Goal: Information Seeking & Learning: Learn about a topic

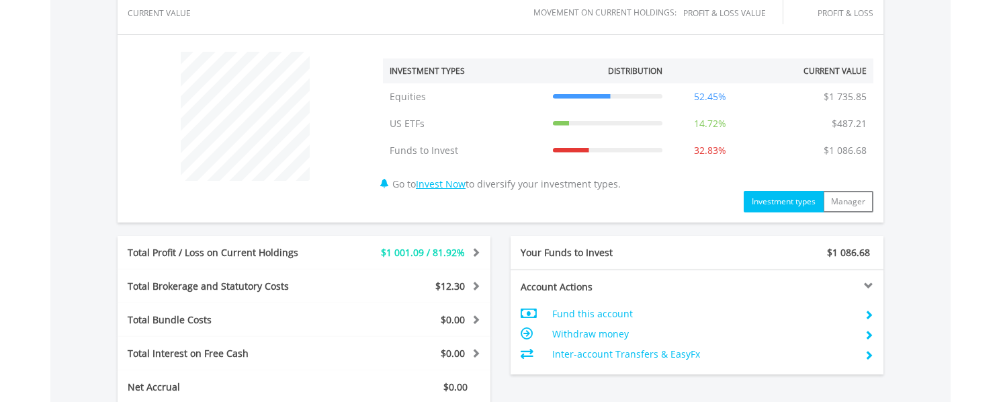
scroll to position [604, 0]
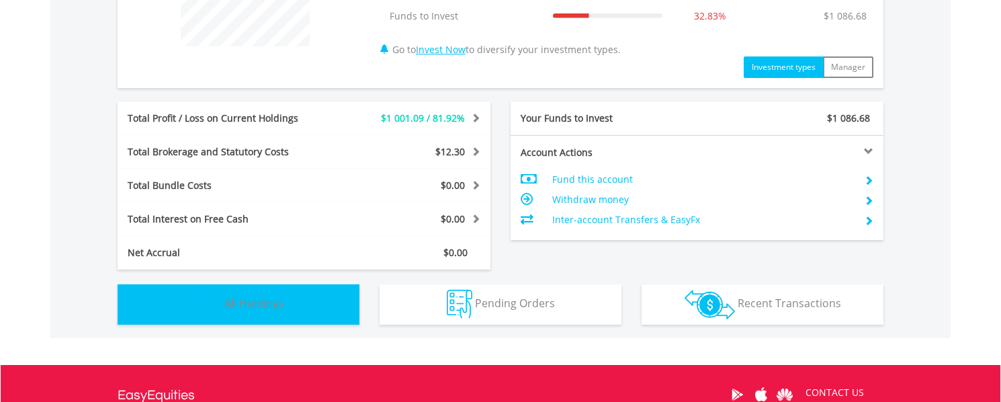
click at [291, 295] on button "Holdings All Holdings" at bounding box center [239, 304] width 242 height 40
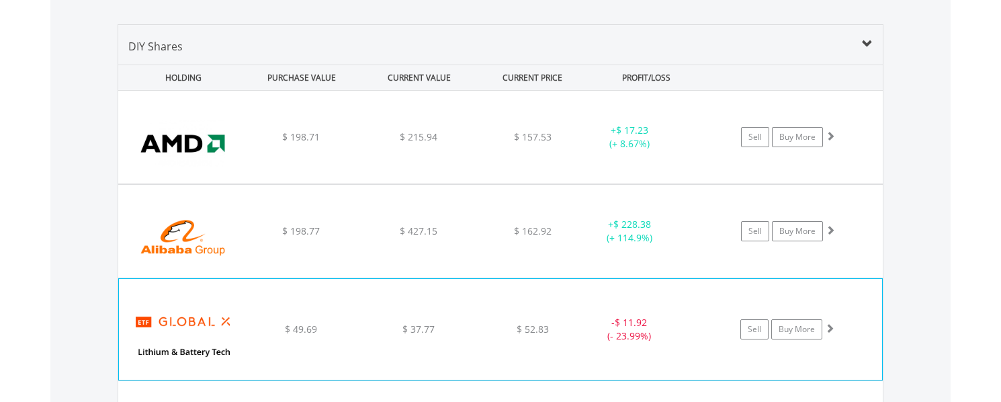
scroll to position [969, 0]
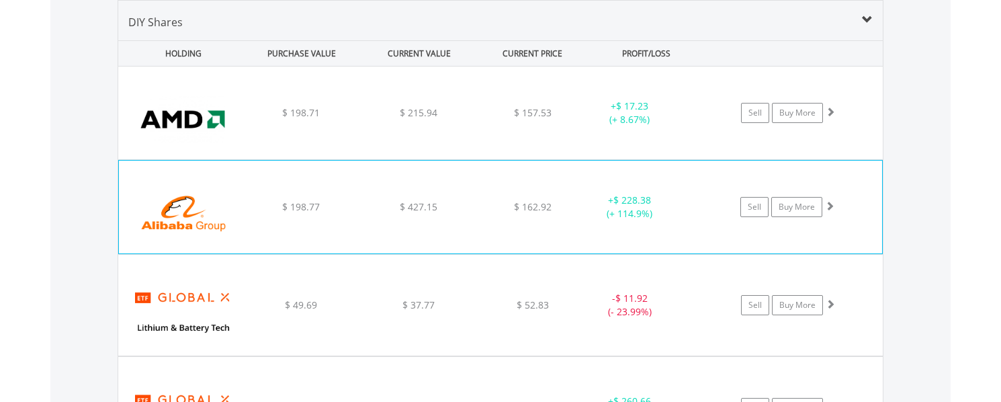
click at [340, 208] on div "$ 198.77" at bounding box center [301, 206] width 114 height 13
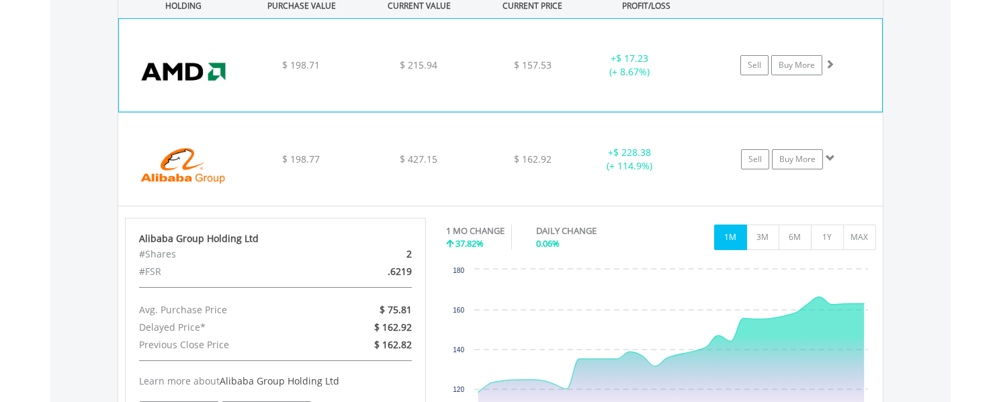
scroll to position [902, 0]
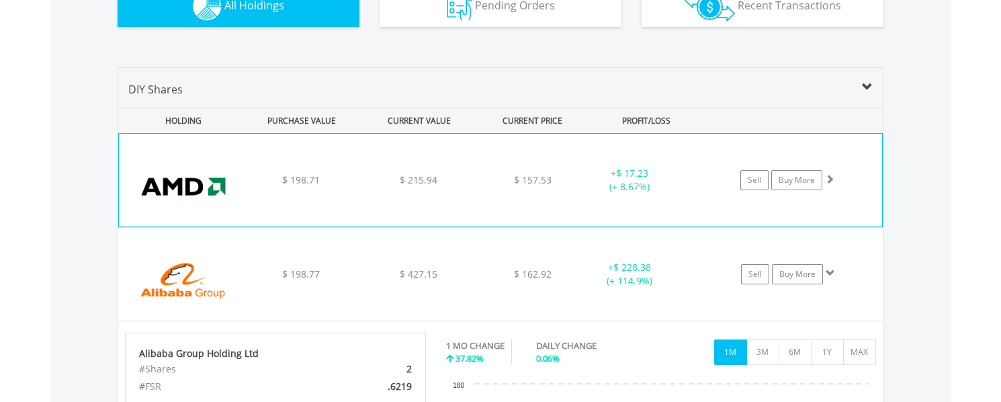
click at [363, 186] on div "$ 215.94" at bounding box center [418, 179] width 114 height 13
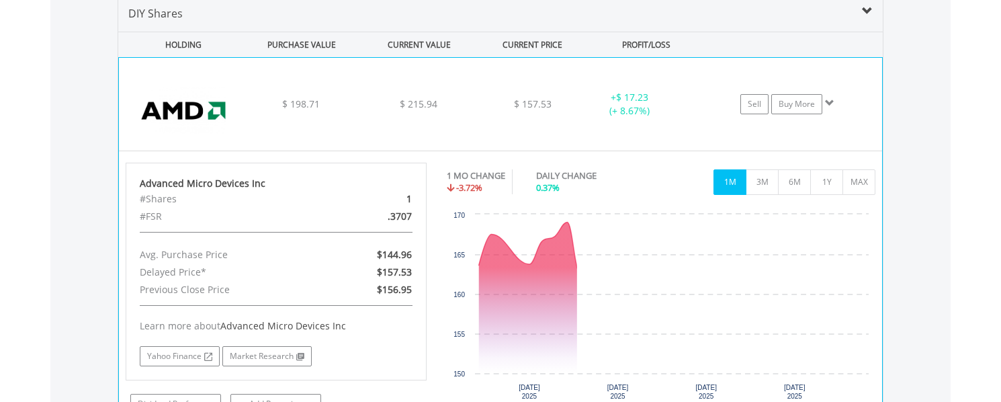
scroll to position [1036, 0]
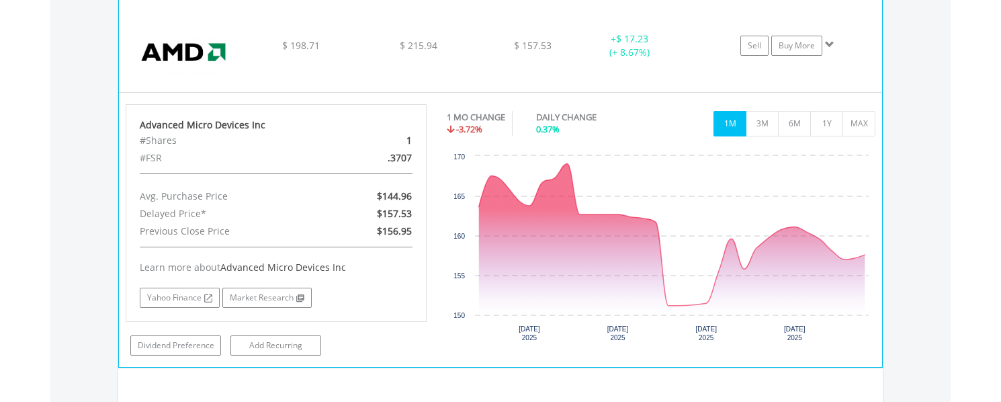
click at [424, 65] on div "﻿ Advanced Micro Devices Inc $ 198.71 $ 215.94 $ 157.53 + $ 17.23 (+ 8.67%) Sel…" at bounding box center [500, 45] width 763 height 93
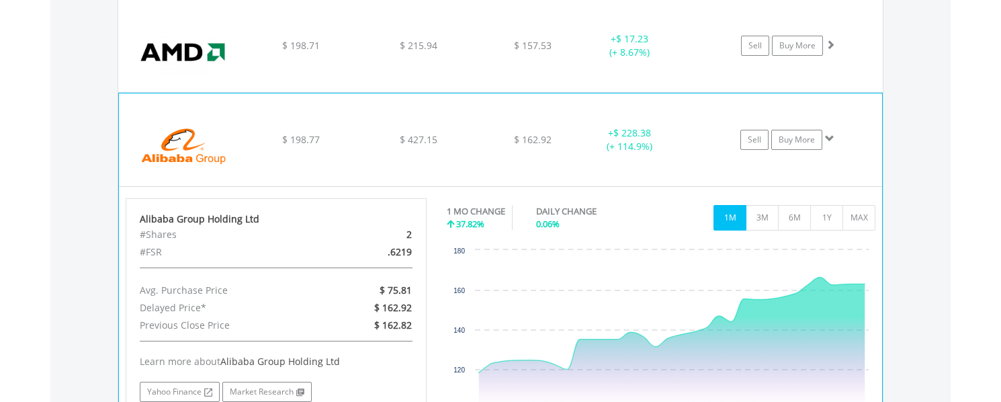
click at [370, 140] on div "$ 427.15" at bounding box center [418, 139] width 114 height 13
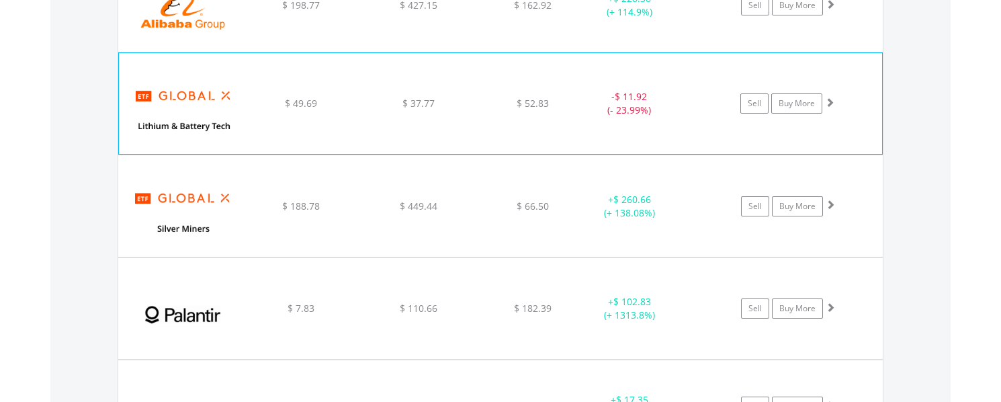
scroll to position [1238, 0]
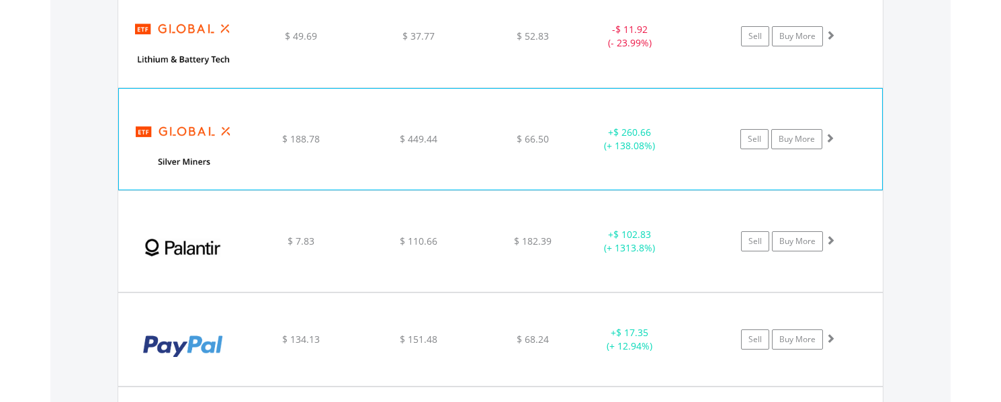
click at [354, 125] on div "﻿ Global X Silver Miners ETF $ 188.78 $ 449.44 $ 66.50 + $ 260.66 (+ 138.08%) S…" at bounding box center [500, 139] width 763 height 101
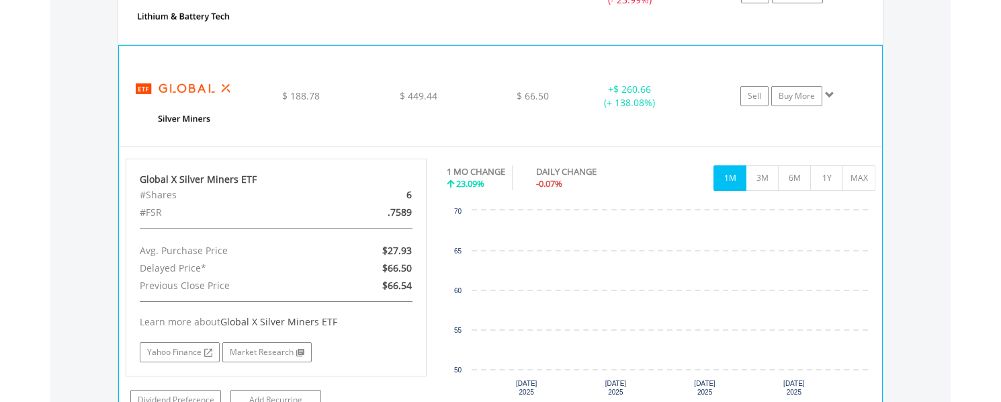
scroll to position [1305, 0]
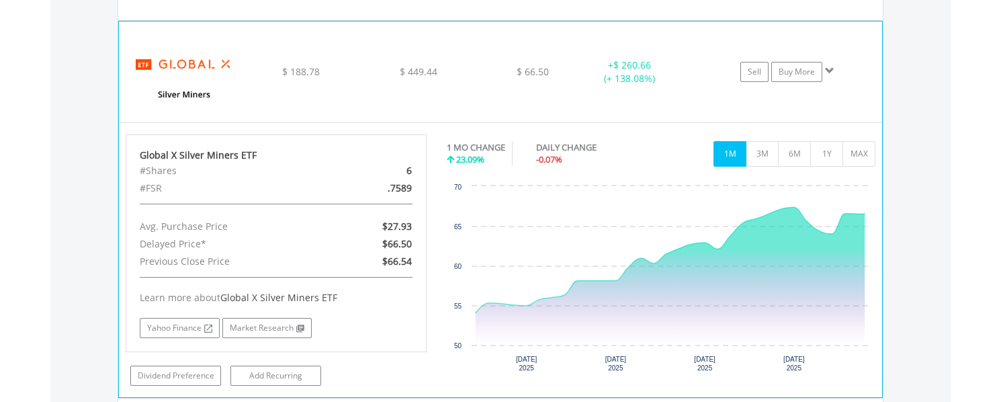
click at [367, 69] on div "$ 449.44" at bounding box center [418, 71] width 114 height 13
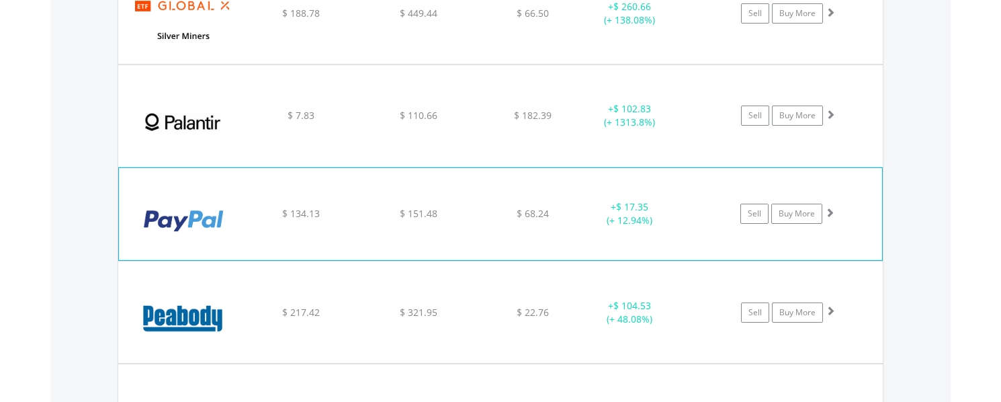
scroll to position [1439, 0]
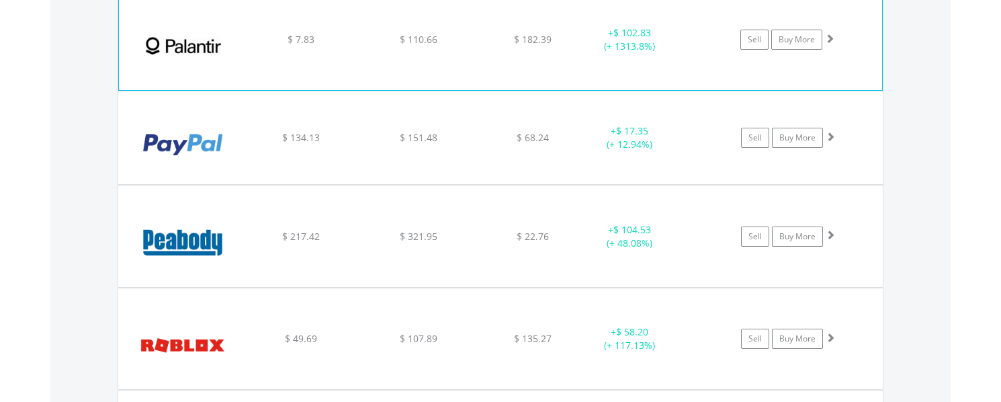
click at [369, 48] on div "﻿ Palantir Technologies Inc $ 7.83 $ 110.66 $ 182.39 + $ 102.83 (+ 1313.8%) Sel…" at bounding box center [500, 39] width 763 height 101
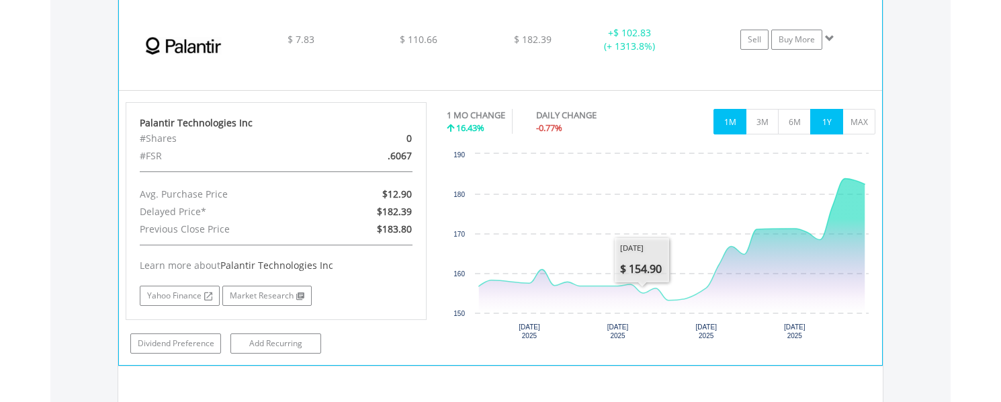
click at [842, 121] on button "1Y" at bounding box center [826, 122] width 33 height 26
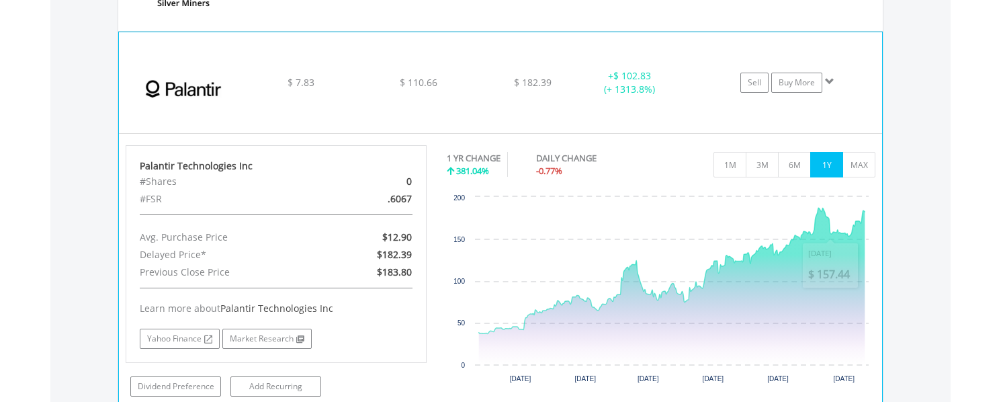
scroll to position [1372, 0]
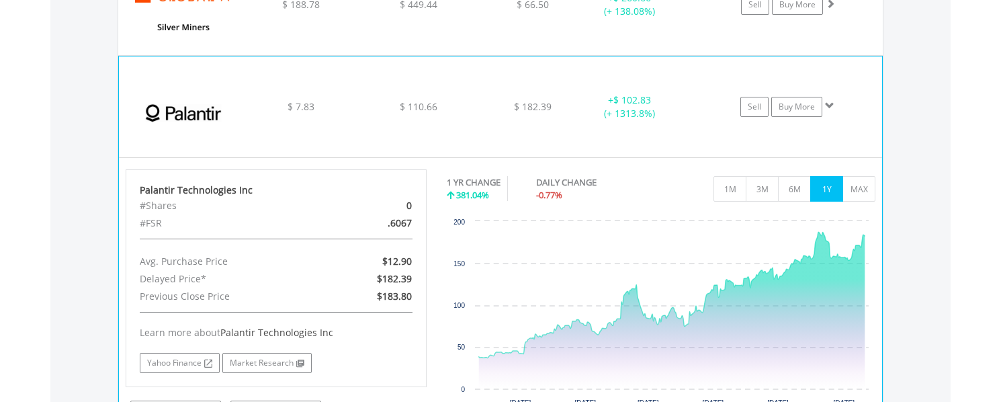
click at [395, 102] on div "$ 110.66" at bounding box center [418, 106] width 114 height 13
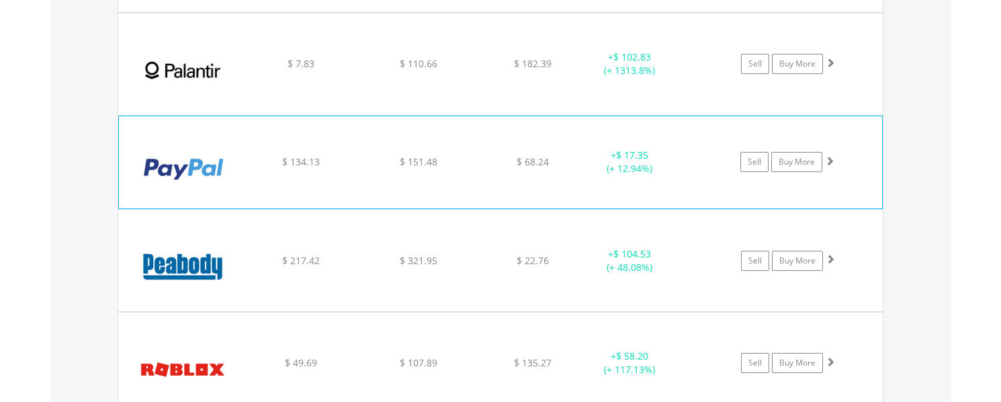
scroll to position [1439, 0]
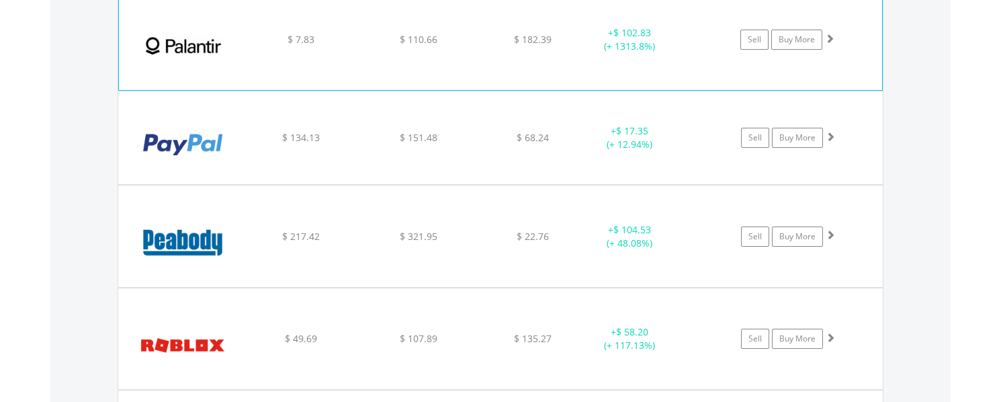
click at [446, 62] on div "﻿ Palantir Technologies Inc $ 7.83 $ 110.66 $ 182.39 + $ 102.83 (+ 1313.8%) Sel…" at bounding box center [500, 39] width 763 height 101
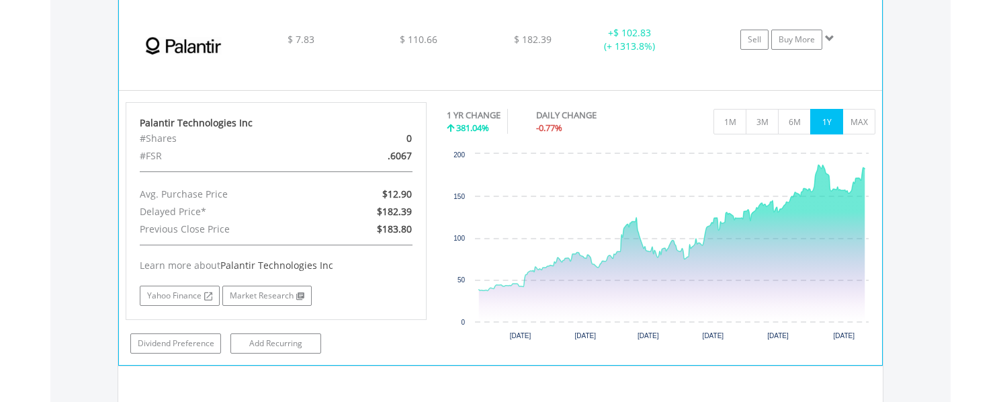
click at [476, 38] on div "$ 110.66" at bounding box center [418, 39] width 114 height 13
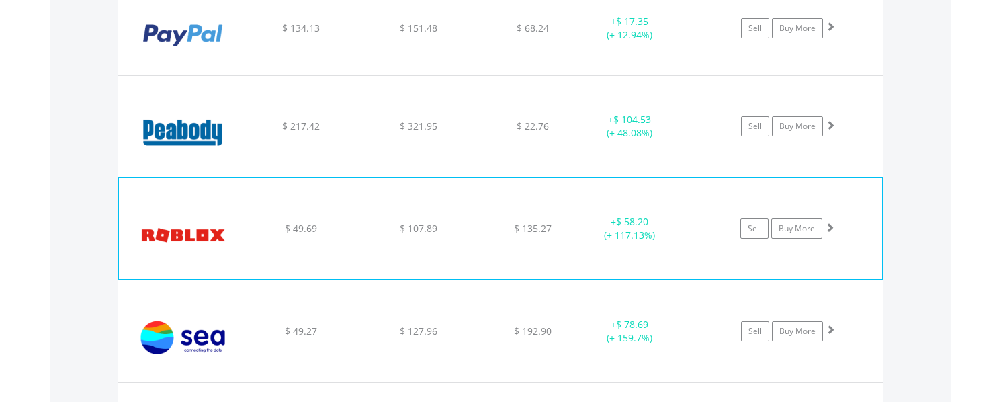
scroll to position [1574, 0]
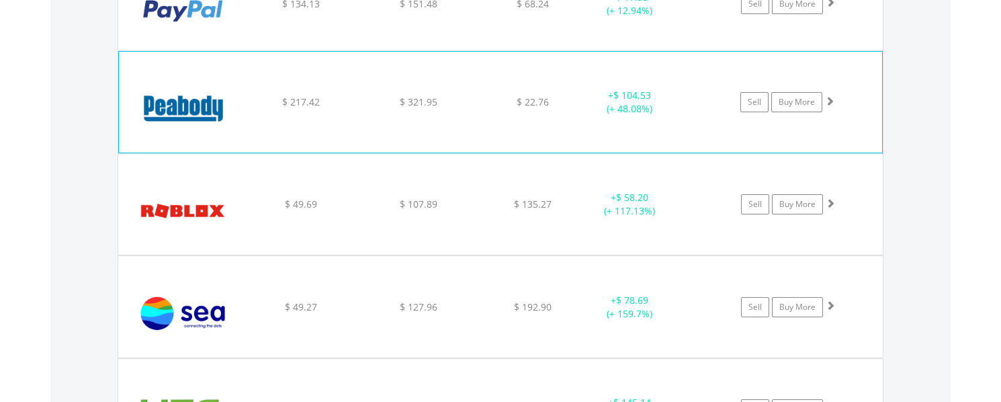
click at [504, 102] on div "$ 22.76" at bounding box center [532, 101] width 107 height 13
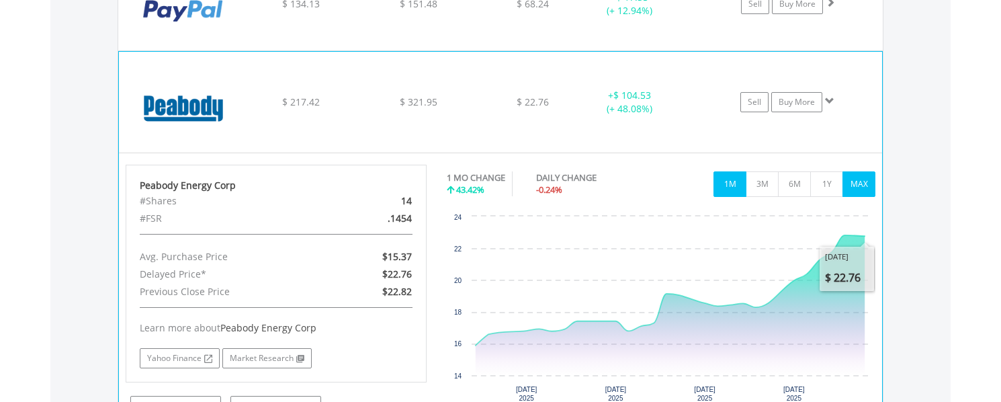
click at [863, 184] on button "MAX" at bounding box center [858, 184] width 33 height 26
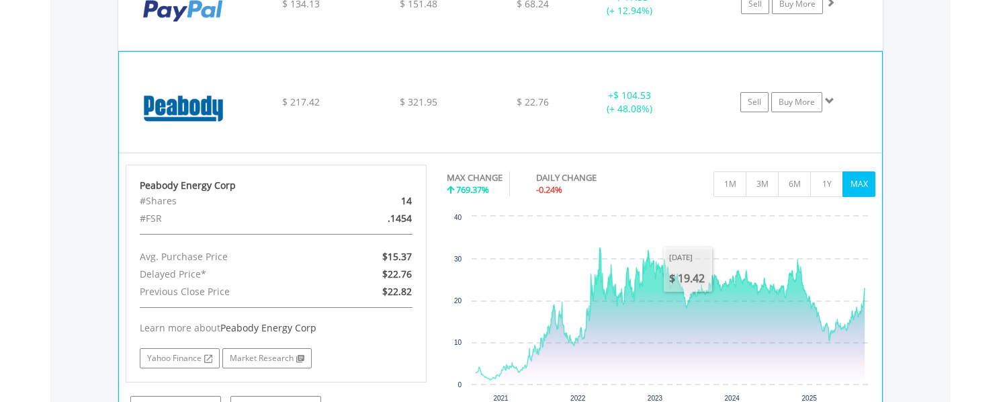
click at [479, 104] on div "$ 22.76" at bounding box center [532, 101] width 107 height 13
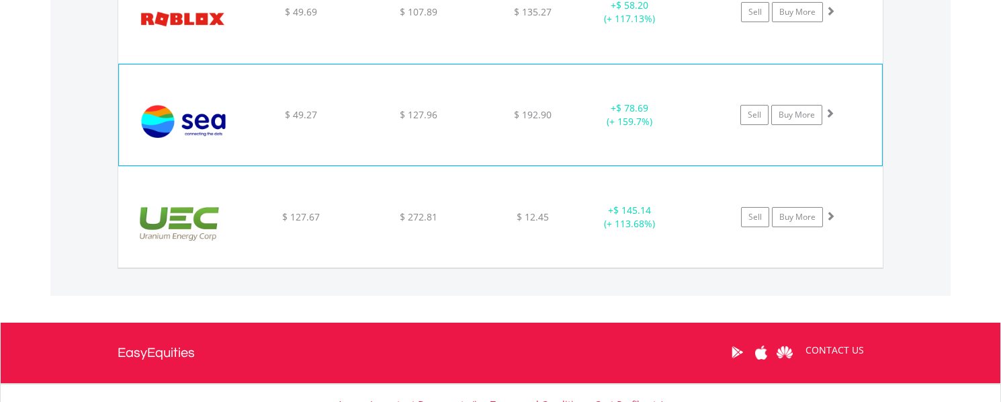
scroll to position [1775, 0]
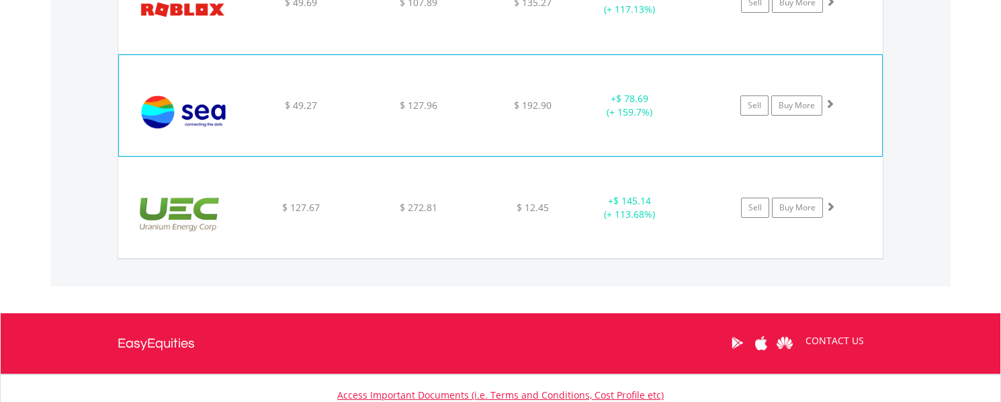
click at [482, 116] on div "﻿ Sea Ltd $ 49.27 $ 127.96 $ 192.90 + $ 78.69 (+ 159.7%) Sell Buy More" at bounding box center [500, 105] width 763 height 101
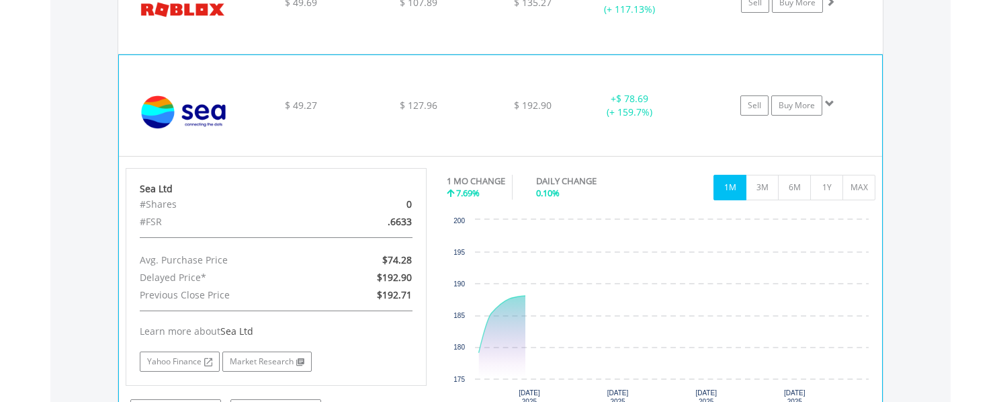
click at [476, 103] on div "﻿ Sea Ltd $ 49.27 $ 127.96 $ 192.90 + $ 78.69 (+ 159.7%) Sell Buy More" at bounding box center [500, 105] width 763 height 101
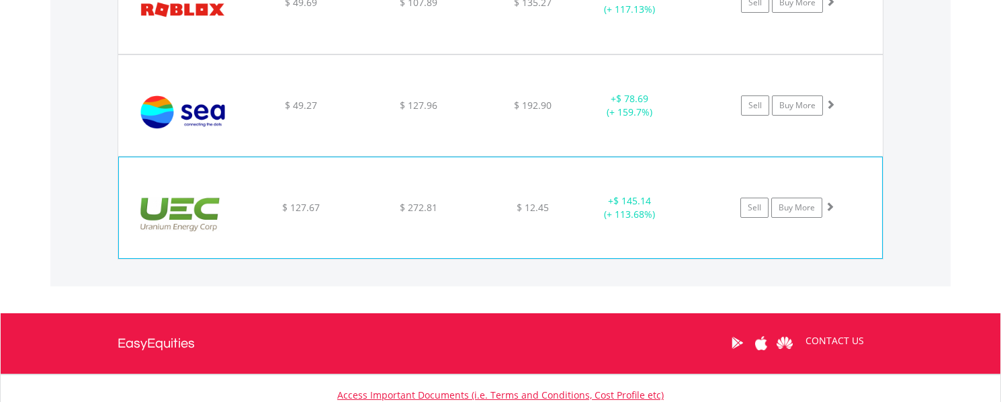
click at [469, 190] on div "﻿ Uranium Energy Corp $ 127.67 $ 272.81 $ 12.45 + $ 145.14 (+ 113.68%) Sell Buy…" at bounding box center [500, 207] width 763 height 101
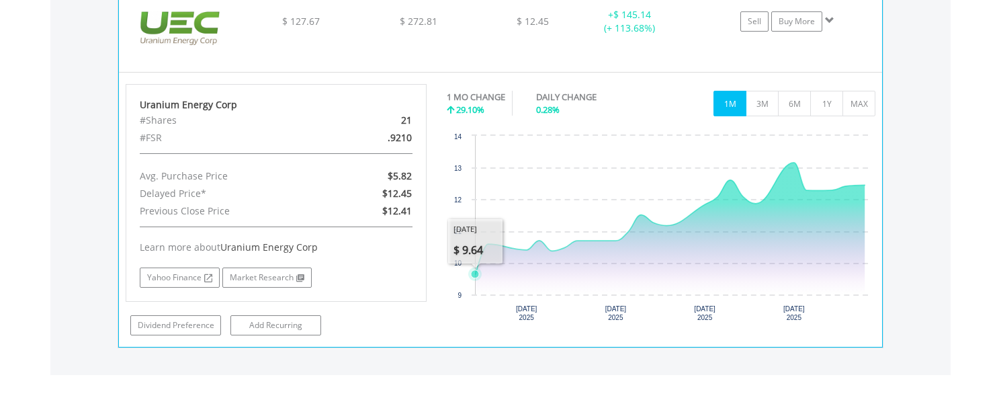
scroll to position [1909, 0]
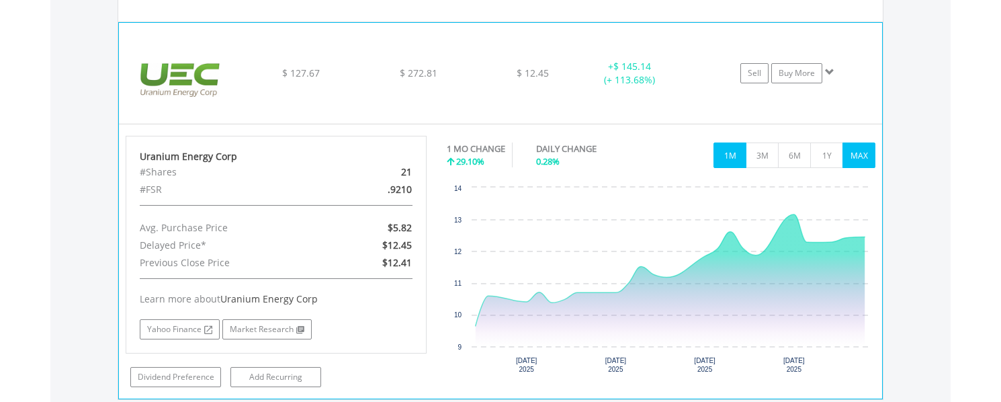
click at [858, 159] on button "MAX" at bounding box center [858, 155] width 33 height 26
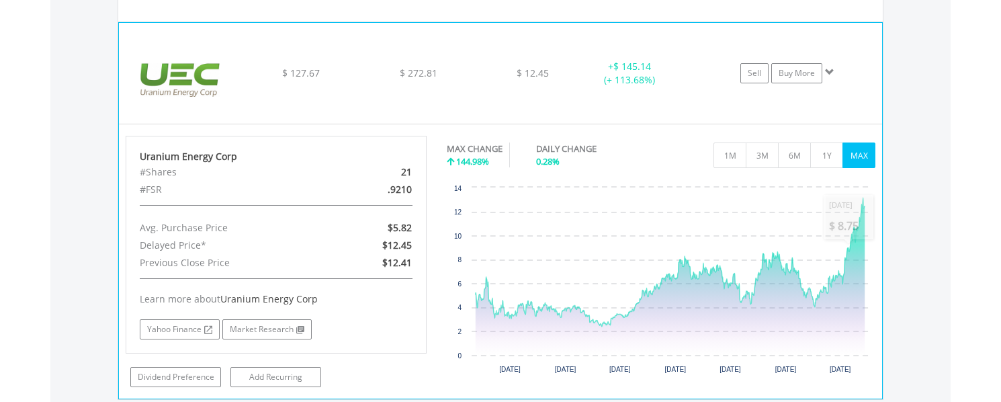
click at [512, 54] on div "﻿ Uranium Energy Corp $ 127.67 $ 272.81 $ 12.45 + $ 145.14 (+ 113.68%) Sell Buy…" at bounding box center [500, 73] width 763 height 101
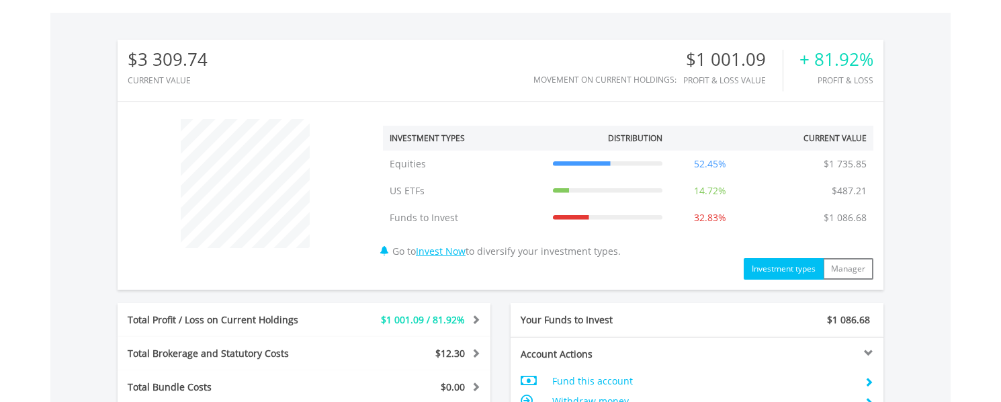
scroll to position [0, 0]
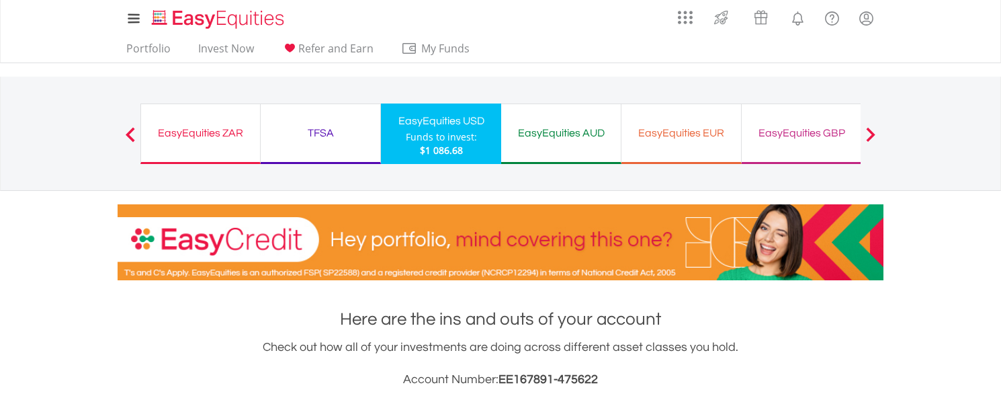
click at [201, 132] on div "EasyEquities ZAR" at bounding box center [200, 133] width 103 height 19
click at [189, 128] on div "EasyEquities ZAR" at bounding box center [200, 133] width 103 height 19
click at [201, 131] on div "EasyEquities ZAR" at bounding box center [200, 133] width 103 height 19
click at [231, 47] on link "Invest Now" at bounding box center [226, 52] width 66 height 21
